Goal: Information Seeking & Learning: Compare options

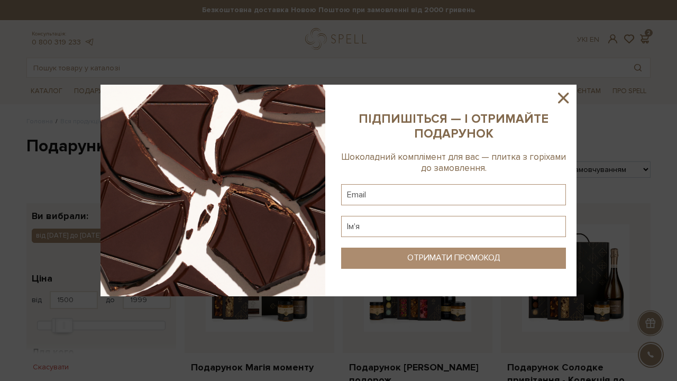
click at [564, 94] on icon at bounding box center [564, 98] width 18 height 18
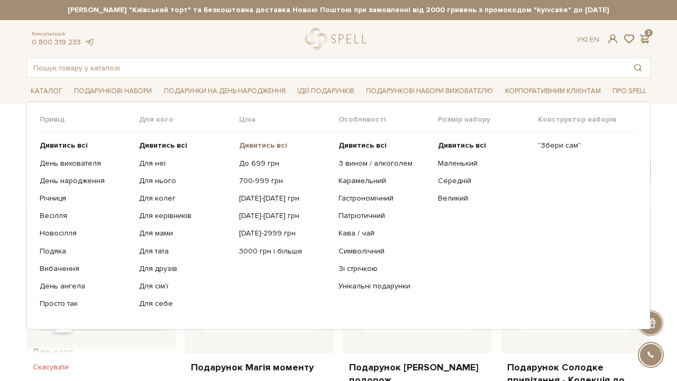
click at [249, 146] on b "Дивитись всі" at bounding box center [263, 145] width 48 height 9
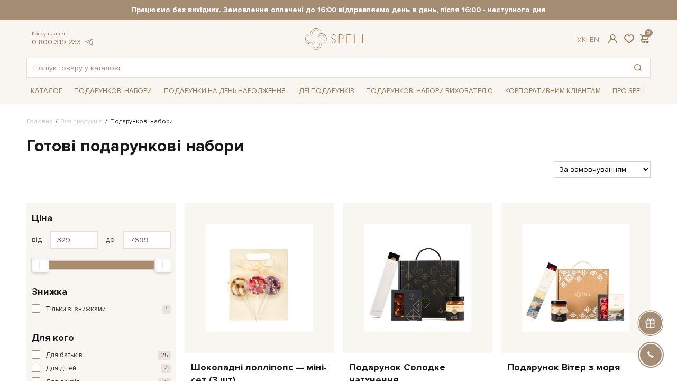
select select "[URL][DOMAIN_NAME]"
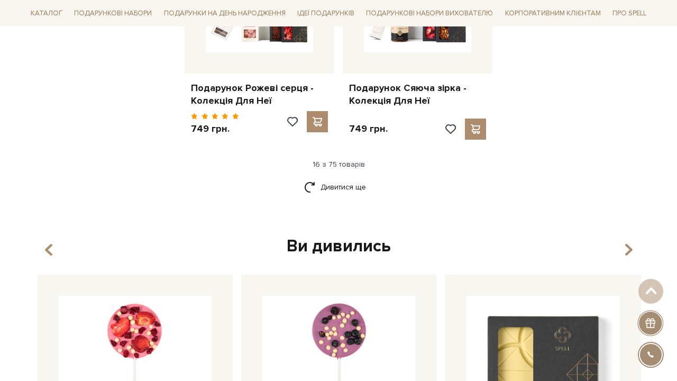
scroll to position [1402, 0]
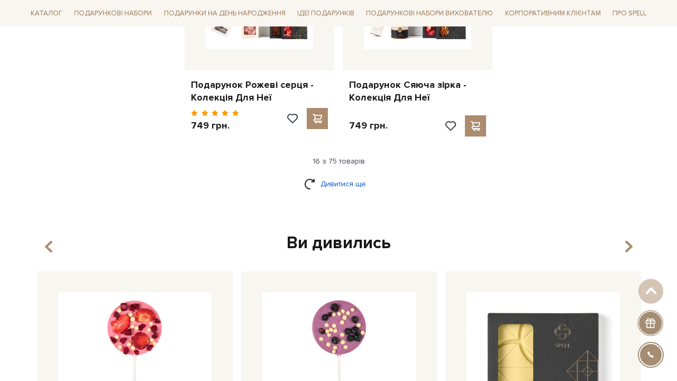
click at [360, 175] on link "Дивитися ще" at bounding box center [338, 184] width 69 height 19
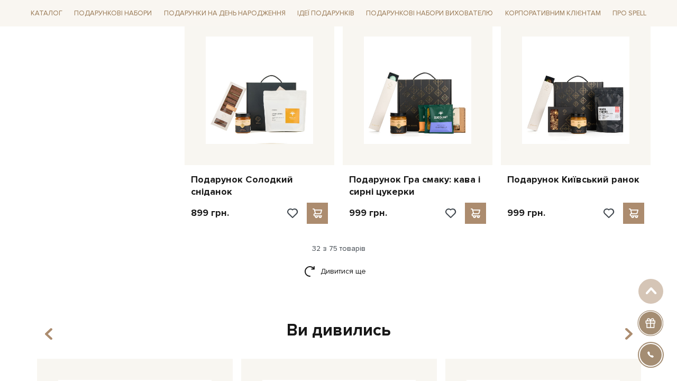
scroll to position [2417, 0]
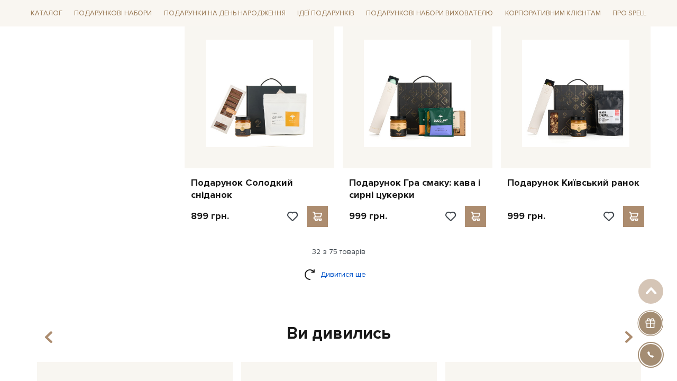
click at [340, 265] on link "Дивитися ще" at bounding box center [338, 274] width 69 height 19
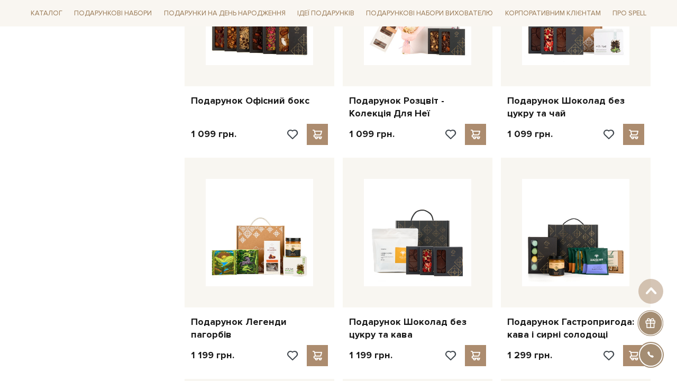
scroll to position [3202, 0]
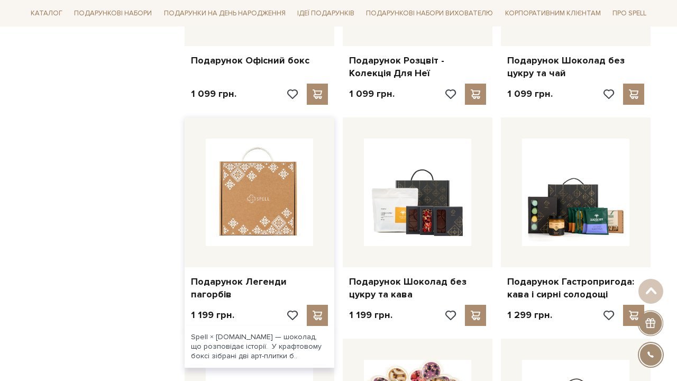
click at [243, 186] on img at bounding box center [259, 192] width 107 height 107
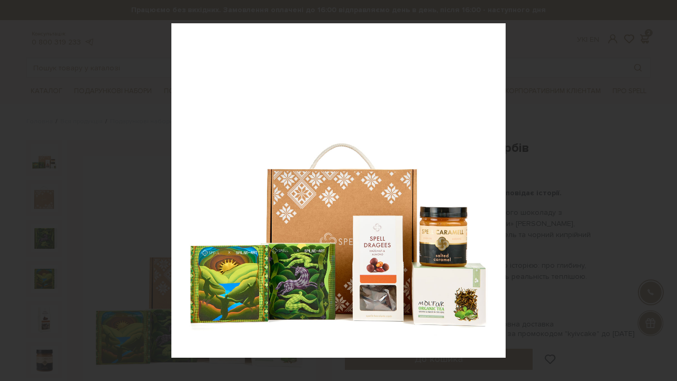
click at [577, 168] on div at bounding box center [338, 190] width 677 height 381
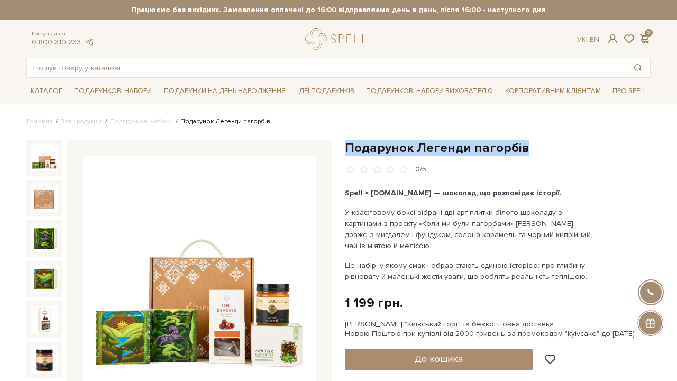
drag, startPoint x: 344, startPoint y: 147, endPoint x: 522, endPoint y: 147, distance: 177.3
copy h1 "Подарунок Легенди пагорбів"
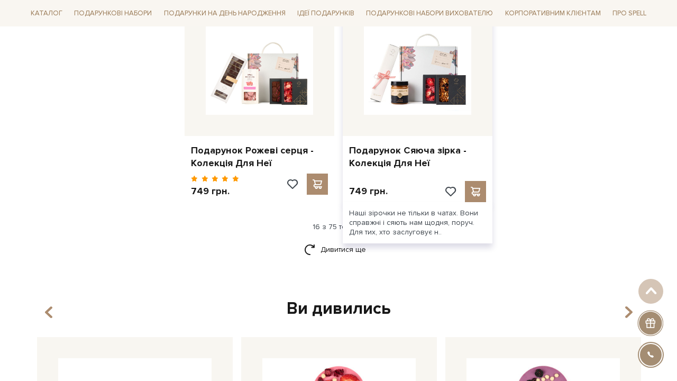
scroll to position [1353, 0]
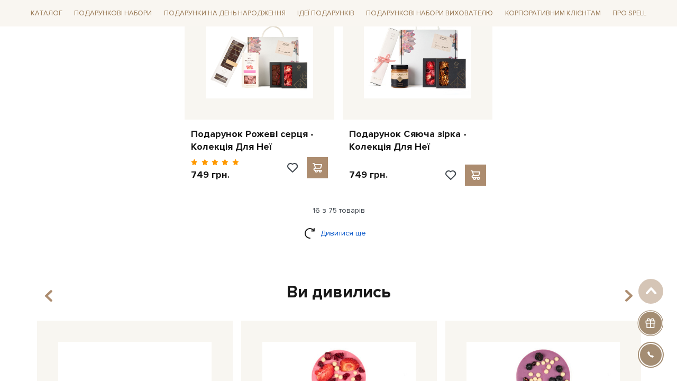
click at [337, 224] on link "Дивитися ще" at bounding box center [338, 233] width 69 height 19
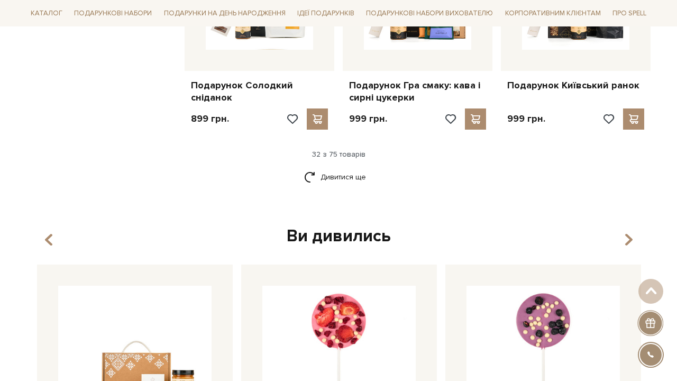
scroll to position [2520, 0]
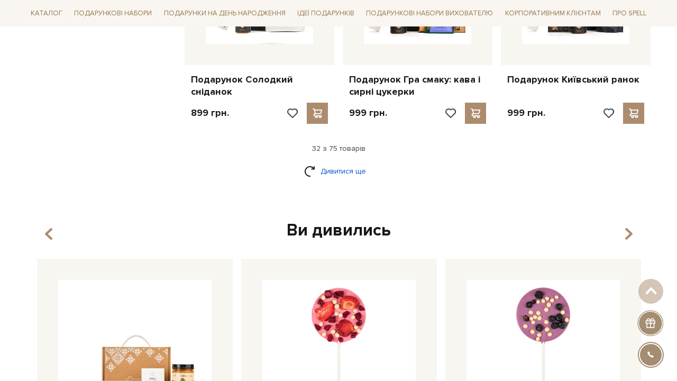
click at [325, 162] on link "Дивитися ще" at bounding box center [338, 171] width 69 height 19
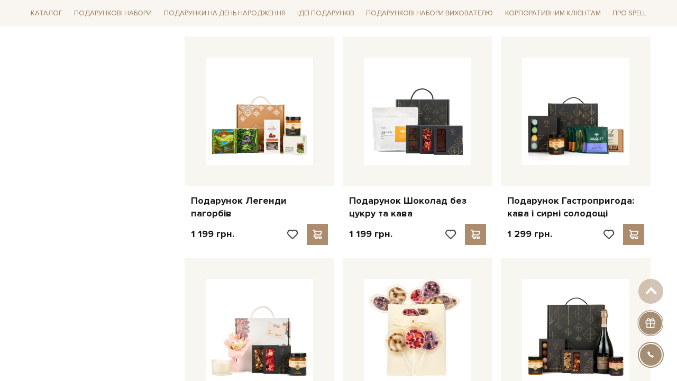
scroll to position [3272, 0]
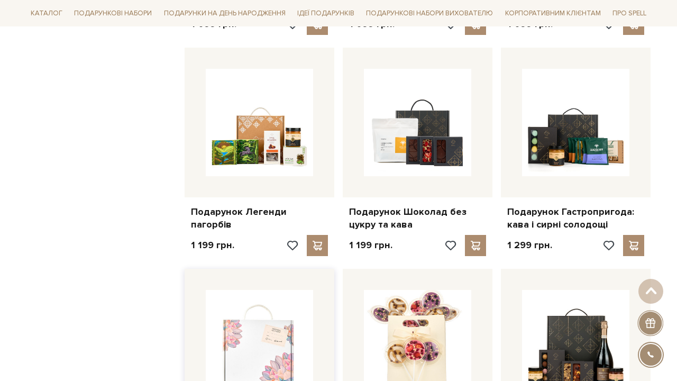
click at [250, 306] on img at bounding box center [259, 343] width 107 height 107
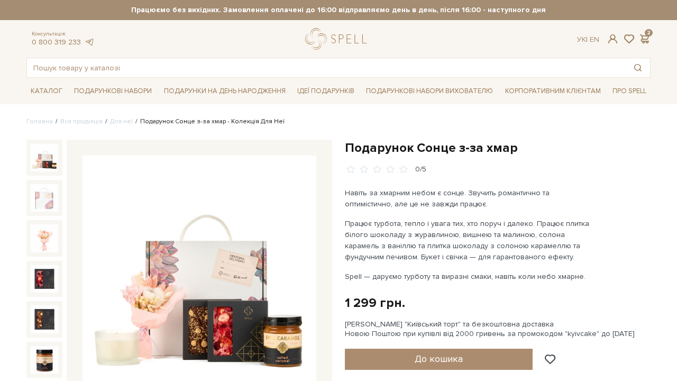
click at [192, 270] on img at bounding box center [200, 273] width 234 height 234
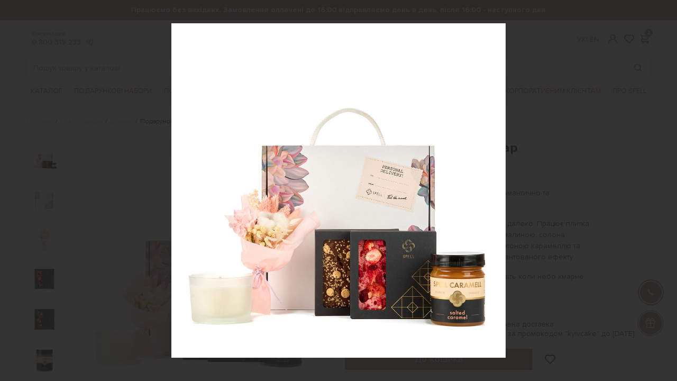
click at [558, 79] on div at bounding box center [338, 190] width 677 height 381
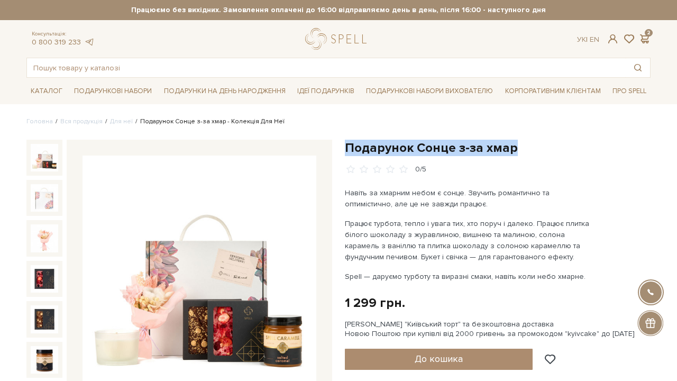
drag, startPoint x: 346, startPoint y: 144, endPoint x: 520, endPoint y: 144, distance: 174.6
click at [520, 144] on h1 "Подарунок Сонце з-за хмар" at bounding box center [498, 148] width 306 height 16
copy h1 "Подарунок Сонце з-за хмар"
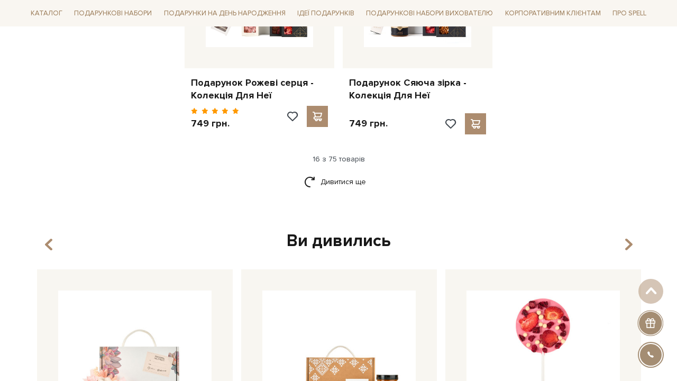
scroll to position [1403, 0]
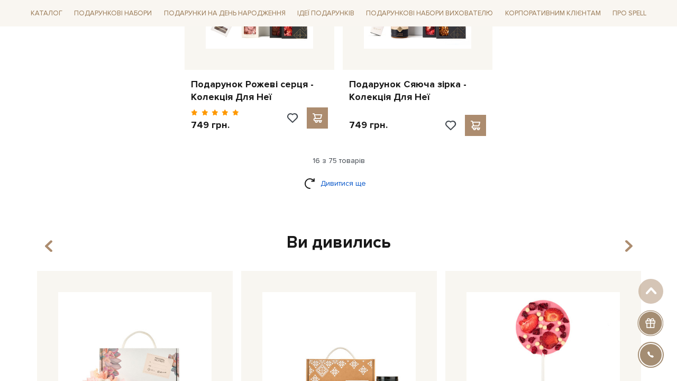
click at [349, 174] on link "Дивитися ще" at bounding box center [338, 183] width 69 height 19
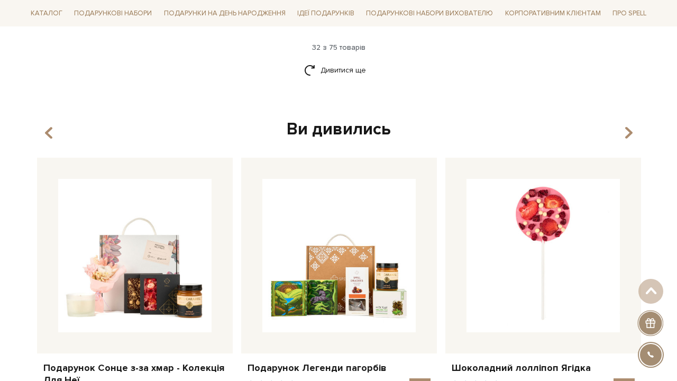
scroll to position [2621, 0]
click at [331, 61] on link "Дивитися ще" at bounding box center [338, 70] width 69 height 19
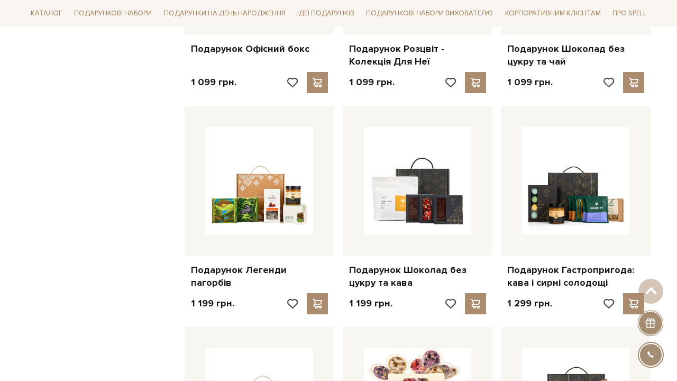
scroll to position [3215, 0]
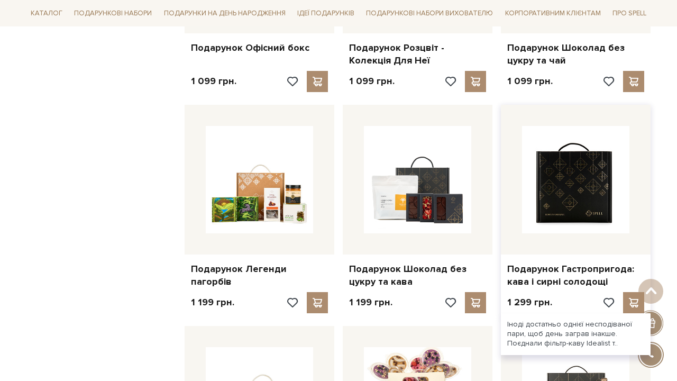
click at [568, 150] on img at bounding box center [575, 179] width 107 height 107
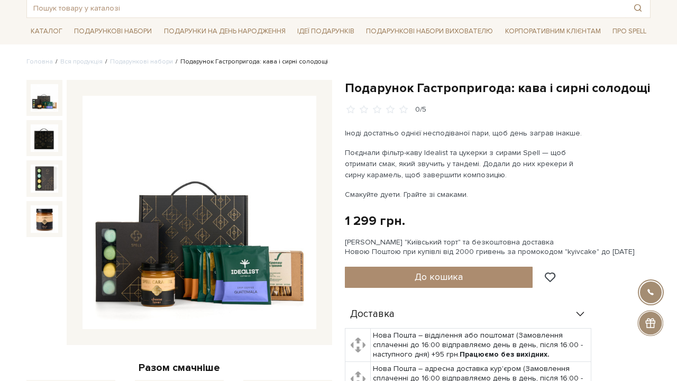
scroll to position [61, 0]
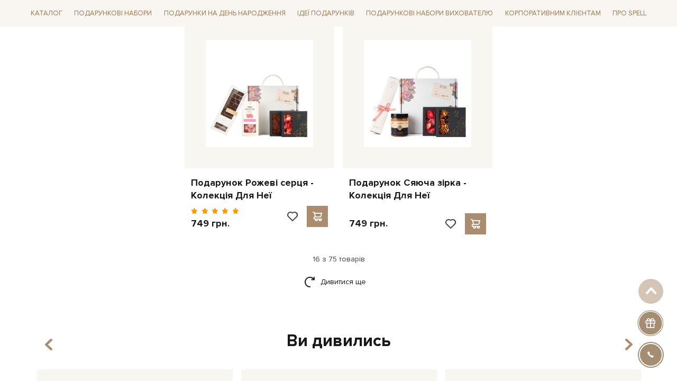
scroll to position [1293, 0]
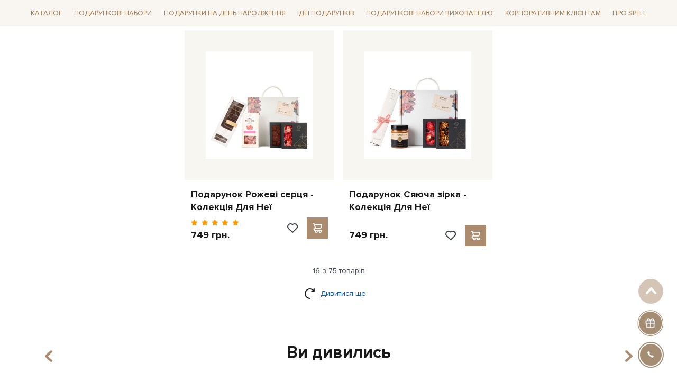
click at [336, 284] on link "Дивитися ще" at bounding box center [338, 293] width 69 height 19
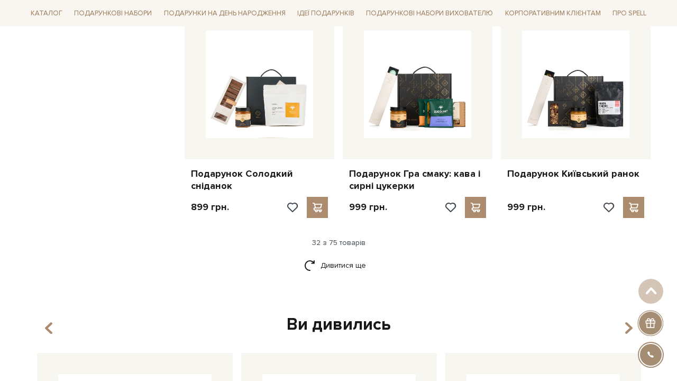
scroll to position [2427, 0]
click at [325, 256] on link "Дивитися ще" at bounding box center [338, 265] width 69 height 19
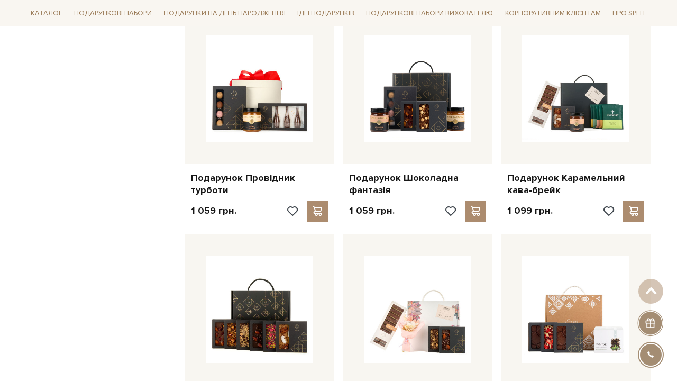
scroll to position [2865, 0]
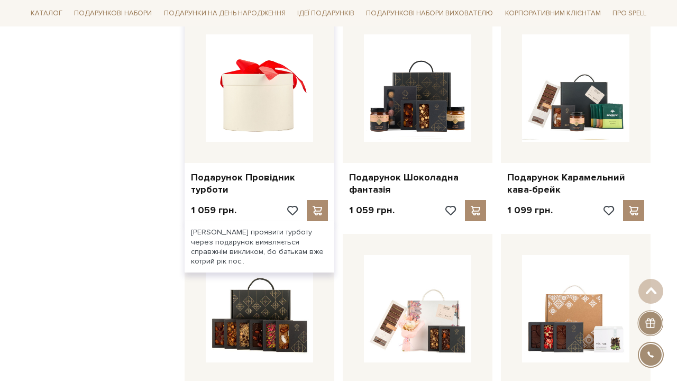
click at [229, 92] on img at bounding box center [259, 87] width 107 height 107
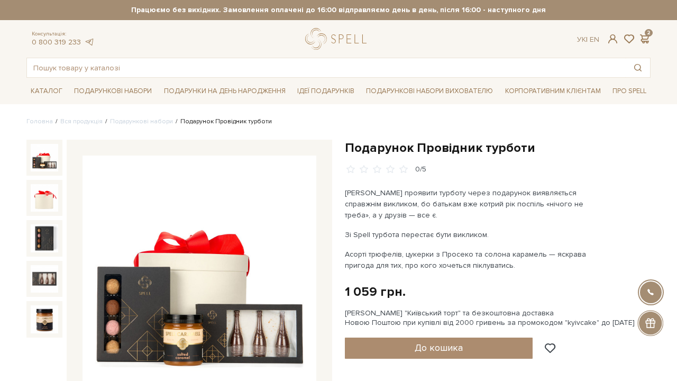
click at [205, 289] on img at bounding box center [200, 273] width 234 height 234
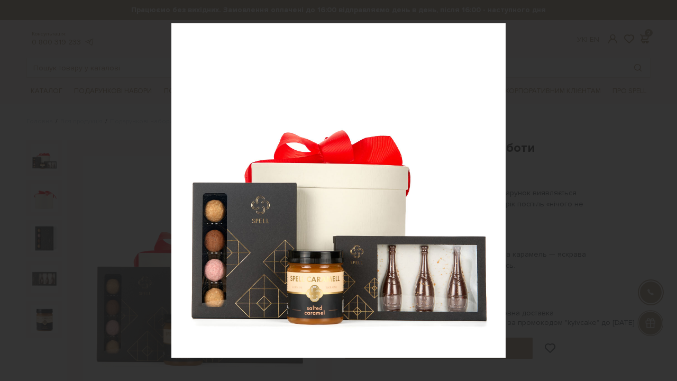
drag, startPoint x: 314, startPoint y: 242, endPoint x: 486, endPoint y: 59, distance: 251.2
click at [486, 59] on img at bounding box center [338, 190] width 334 height 334
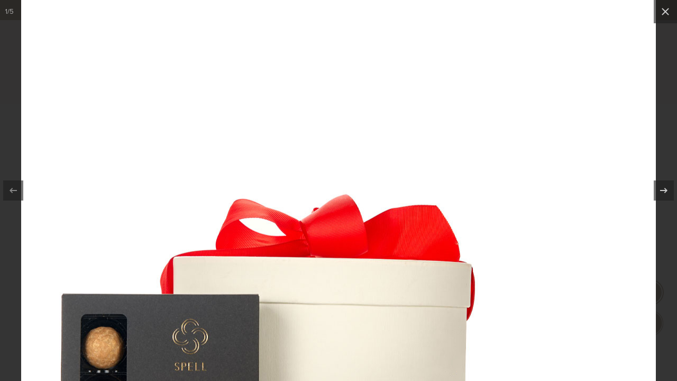
click at [486, 59] on img at bounding box center [338, 309] width 635 height 635
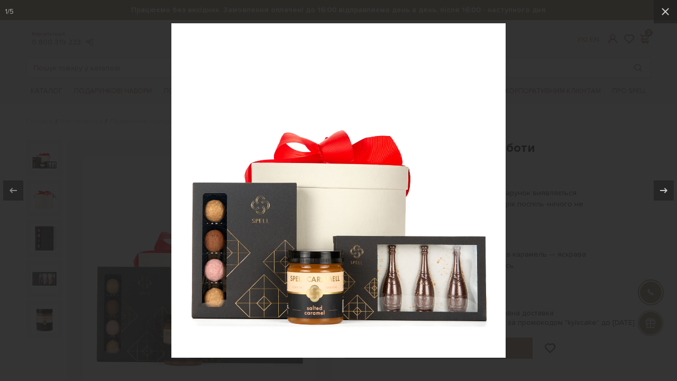
click at [562, 97] on div at bounding box center [338, 190] width 677 height 381
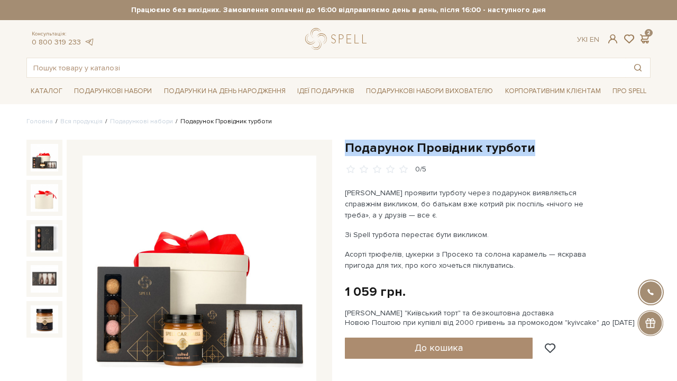
drag, startPoint x: 346, startPoint y: 147, endPoint x: 536, endPoint y: 147, distance: 190.5
click at [536, 147] on h1 "Подарунок Провідник турботи" at bounding box center [498, 148] width 306 height 16
copy h1 "Подарунок Провідник турботи"
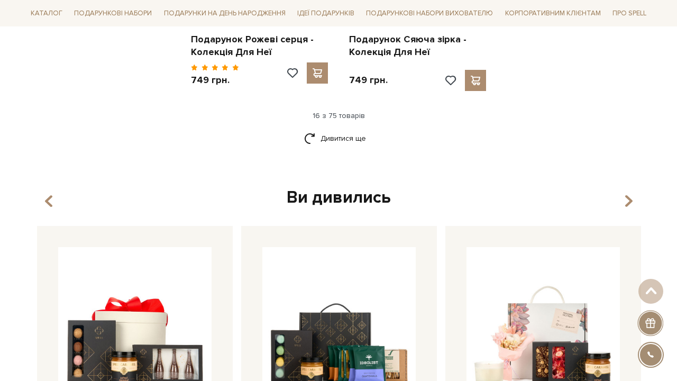
scroll to position [1445, 0]
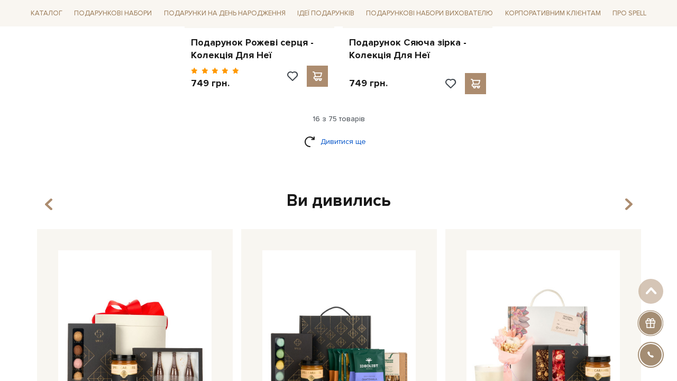
click at [340, 132] on link "Дивитися ще" at bounding box center [338, 141] width 69 height 19
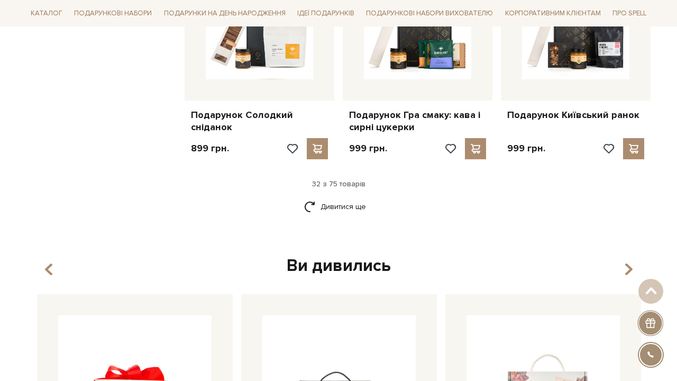
scroll to position [2468, 0]
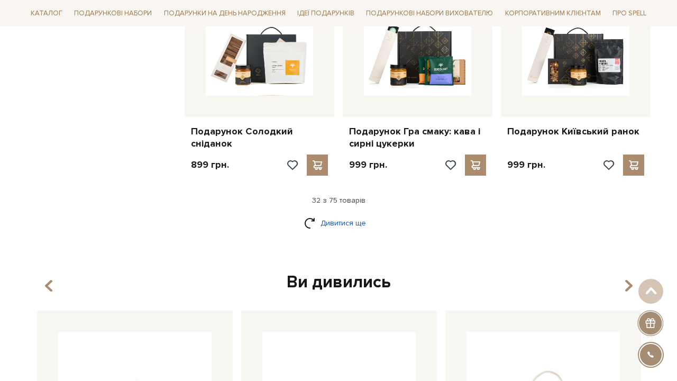
click at [342, 214] on link "Дивитися ще" at bounding box center [338, 223] width 69 height 19
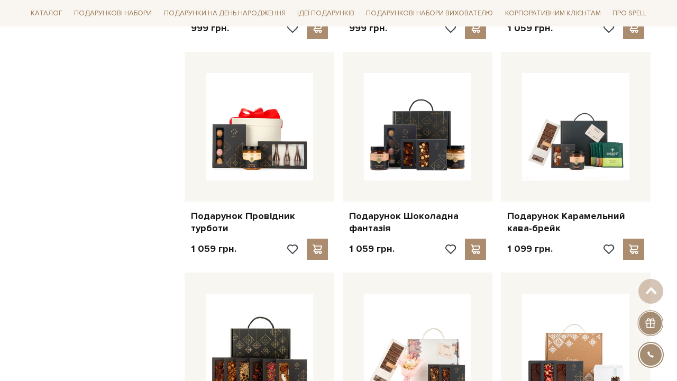
scroll to position [2828, 0]
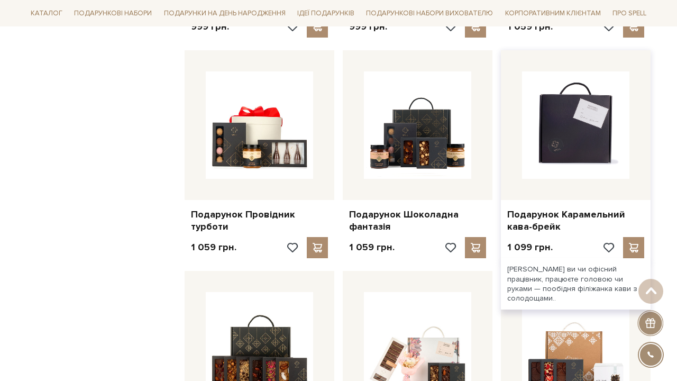
click at [614, 110] on img at bounding box center [575, 124] width 107 height 107
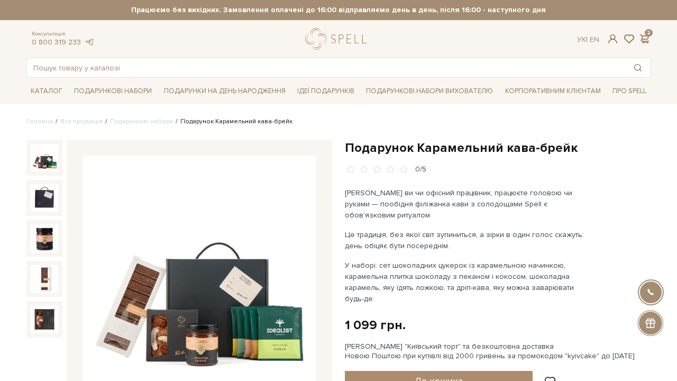
click at [178, 256] on img at bounding box center [200, 273] width 234 height 234
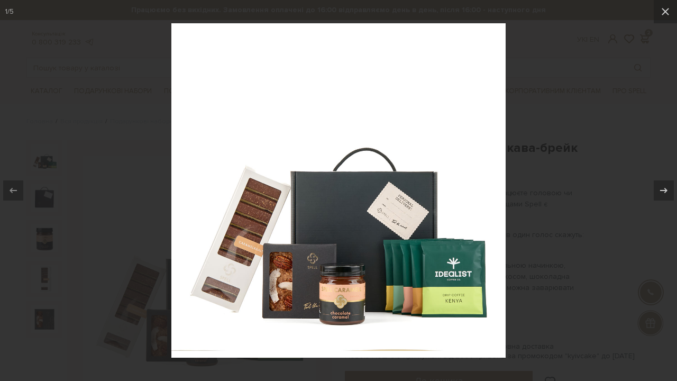
click at [139, 112] on div at bounding box center [338, 190] width 677 height 381
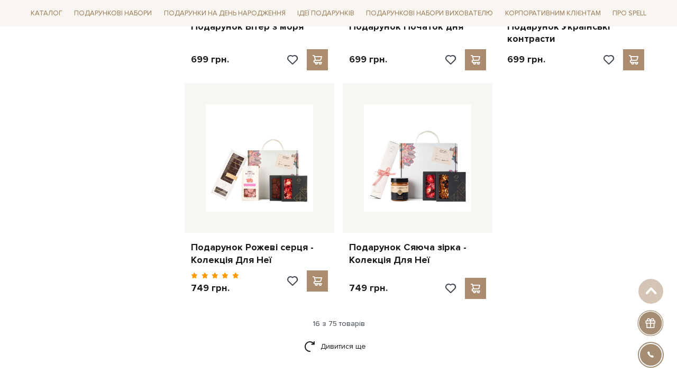
scroll to position [1240, 0]
click at [343, 337] on link "Дивитися ще" at bounding box center [338, 346] width 69 height 19
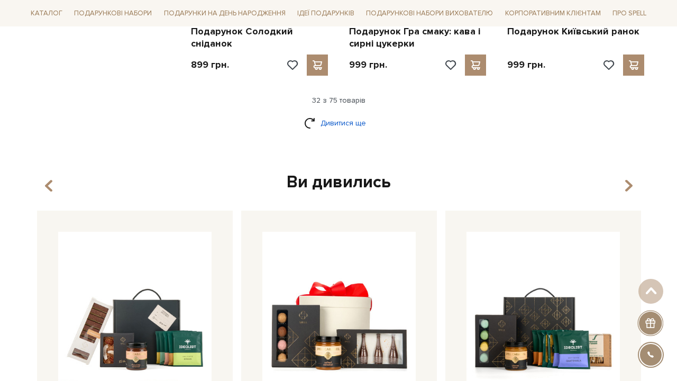
scroll to position [2558, 0]
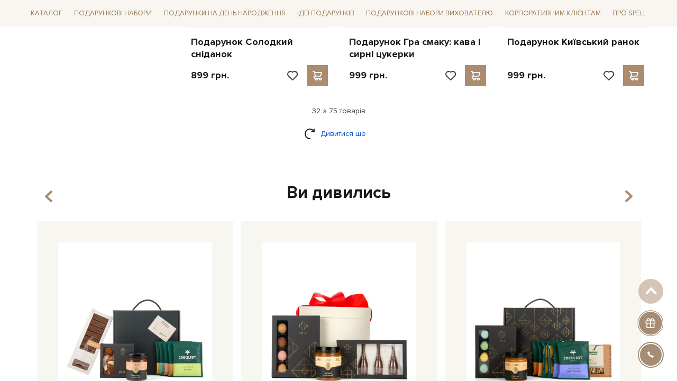
click at [349, 124] on link "Дивитися ще" at bounding box center [338, 133] width 69 height 19
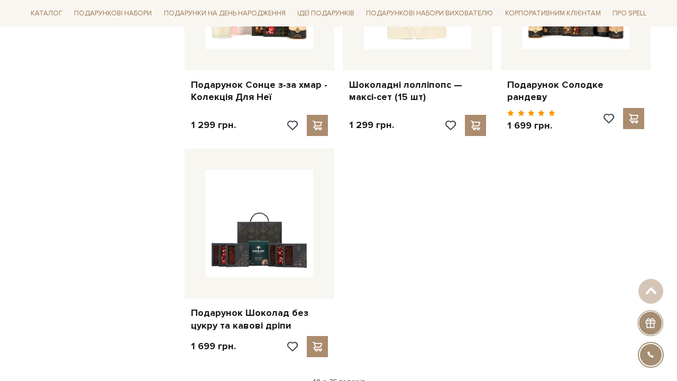
scroll to position [3623, 0]
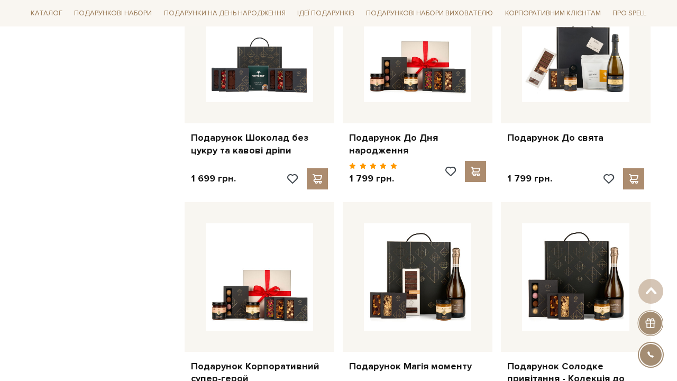
scroll to position [3799, 0]
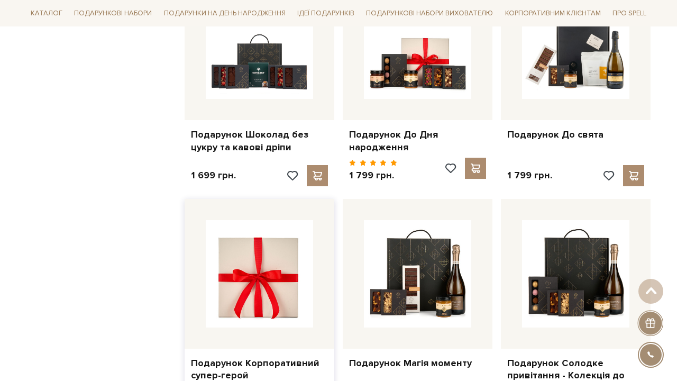
click at [259, 253] on img at bounding box center [259, 273] width 107 height 107
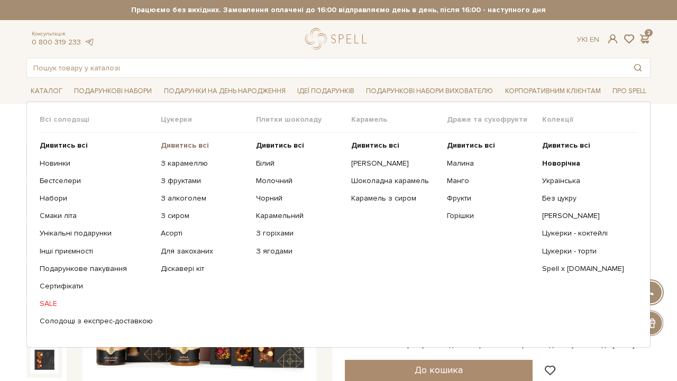
click at [184, 148] on b "Дивитись всі" at bounding box center [185, 145] width 48 height 9
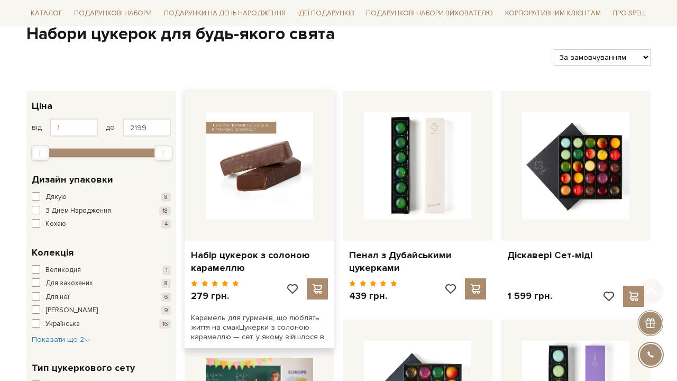
scroll to position [142, 0]
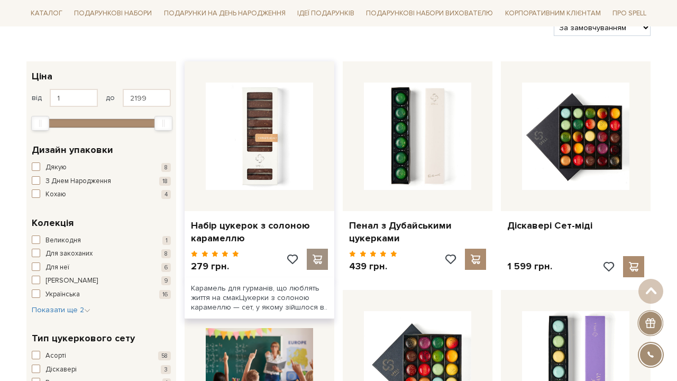
click at [315, 249] on div at bounding box center [317, 259] width 21 height 21
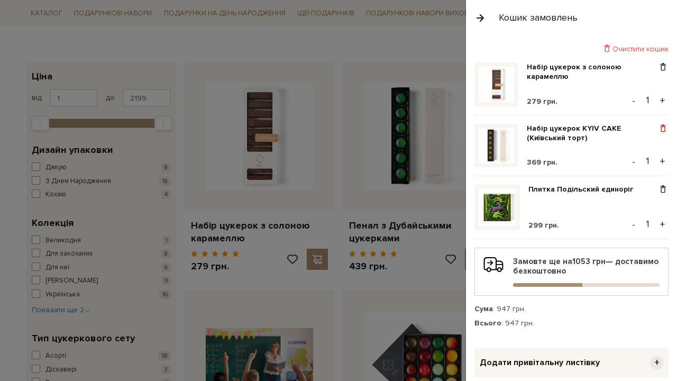
click at [667, 131] on span at bounding box center [663, 129] width 11 height 10
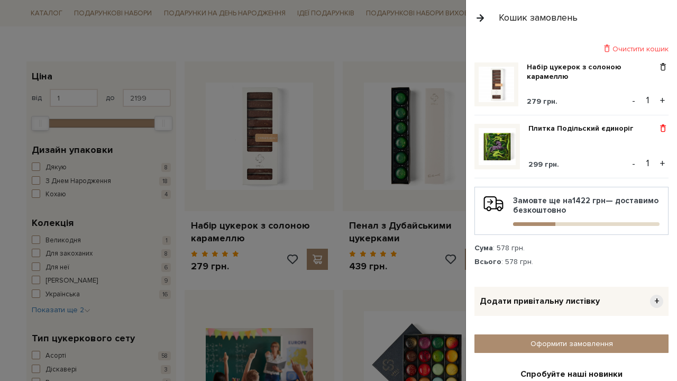
click at [661, 130] on span at bounding box center [663, 129] width 11 height 10
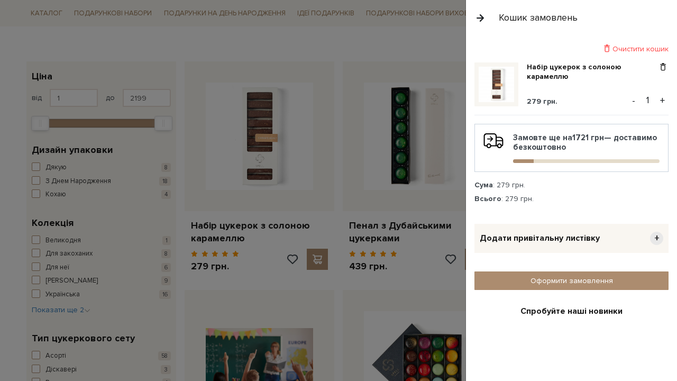
click at [181, 62] on div at bounding box center [338, 190] width 677 height 381
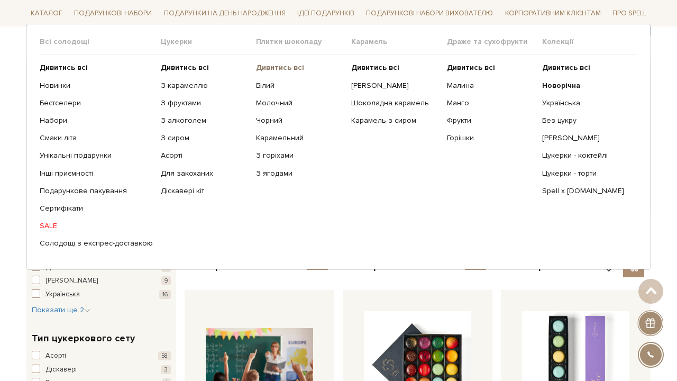
click at [273, 68] on b "Дивитись всі" at bounding box center [280, 67] width 48 height 9
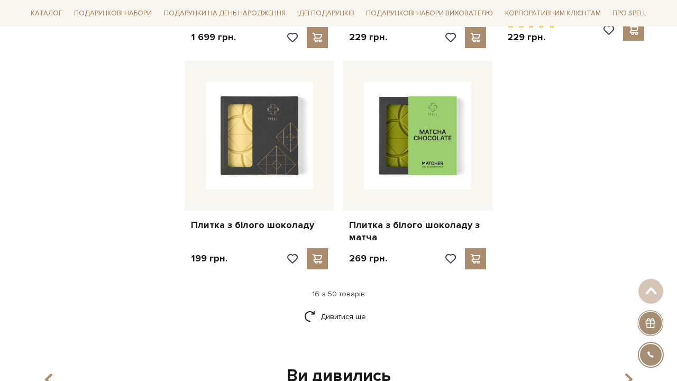
scroll to position [1348, 0]
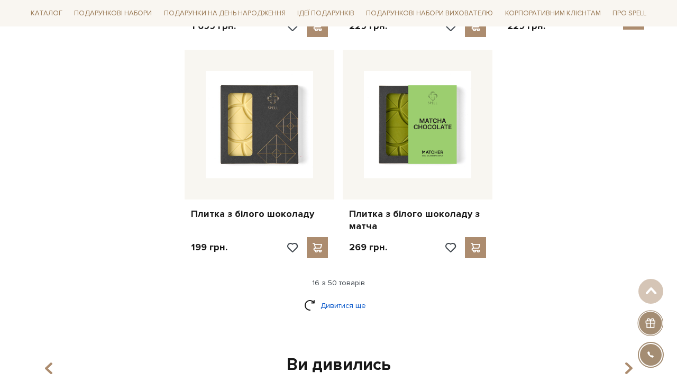
click at [322, 296] on link "Дивитися ще" at bounding box center [338, 305] width 69 height 19
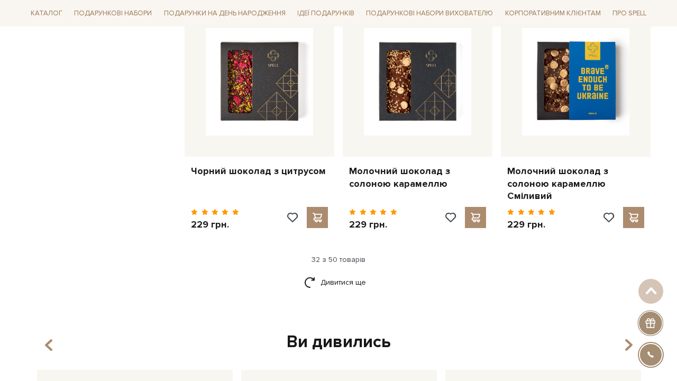
scroll to position [2529, 0]
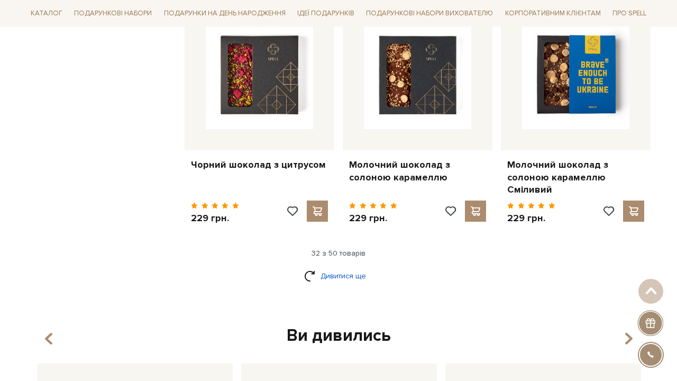
click at [313, 267] on link "Дивитися ще" at bounding box center [338, 276] width 69 height 19
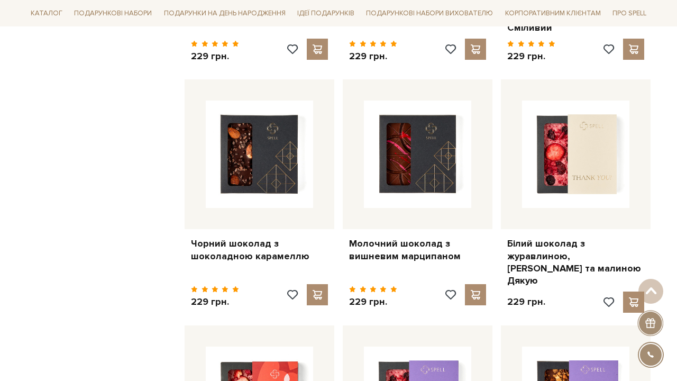
scroll to position [2689, 0]
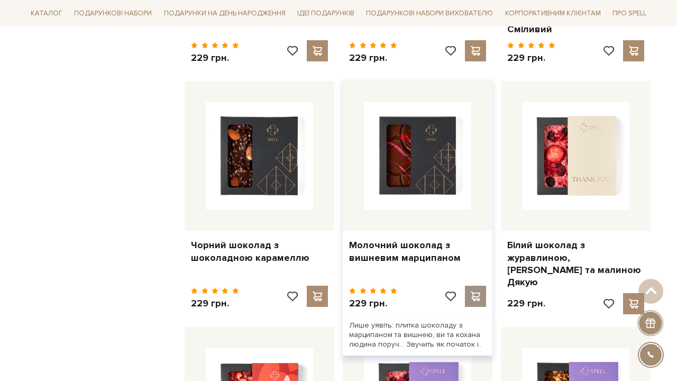
click at [477, 292] on span at bounding box center [475, 297] width 13 height 10
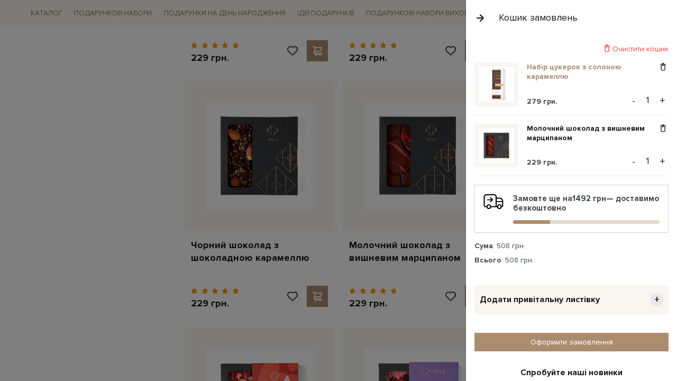
click at [561, 69] on link "Набір цукерок з солоною карамеллю" at bounding box center [592, 71] width 131 height 19
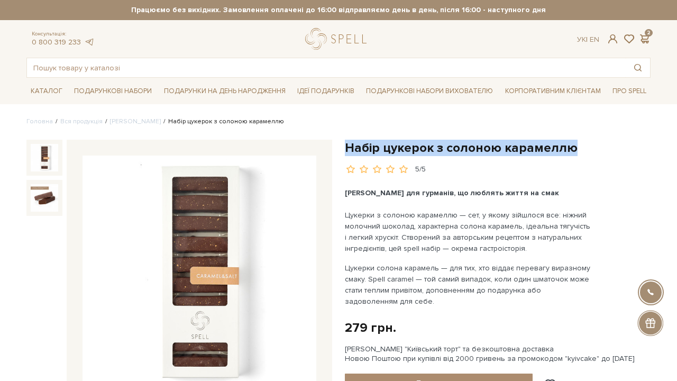
drag, startPoint x: 344, startPoint y: 149, endPoint x: 584, endPoint y: 149, distance: 239.7
copy h1 "Набір цукерок з солоною карамеллю"
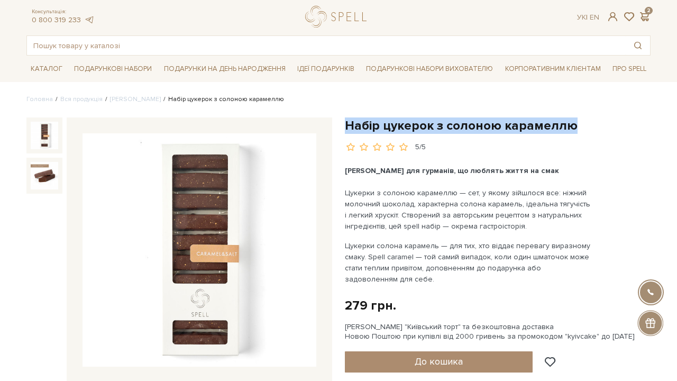
scroll to position [30, 0]
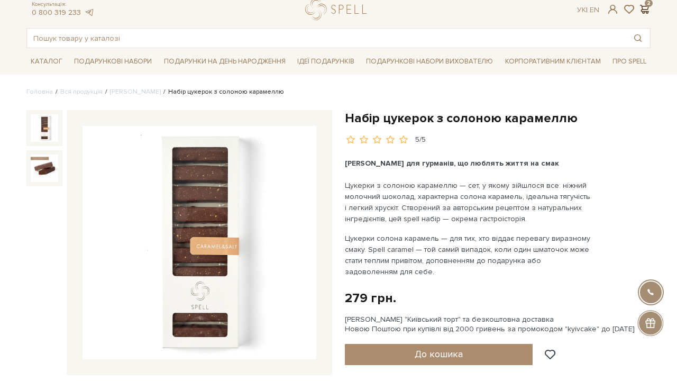
click at [648, 11] on span at bounding box center [644, 9] width 13 height 11
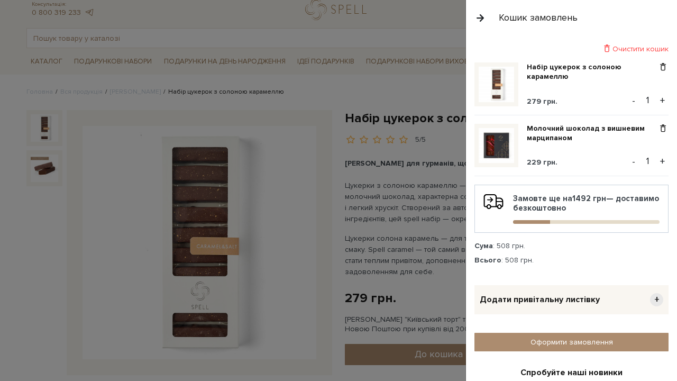
click at [539, 147] on div "Молочний шоколад з вишневим марципаном 229 грн." at bounding box center [592, 146] width 131 height 44
click at [541, 135] on link "Молочний шоколад з вишневим марципаном" at bounding box center [592, 133] width 131 height 19
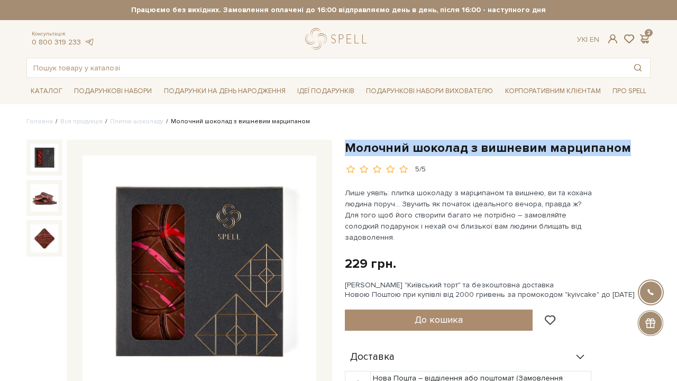
drag, startPoint x: 347, startPoint y: 147, endPoint x: 676, endPoint y: 140, distance: 328.7
copy h1 "Молочний шоколад з вишневим марципаном"
